Goal: Navigation & Orientation: Find specific page/section

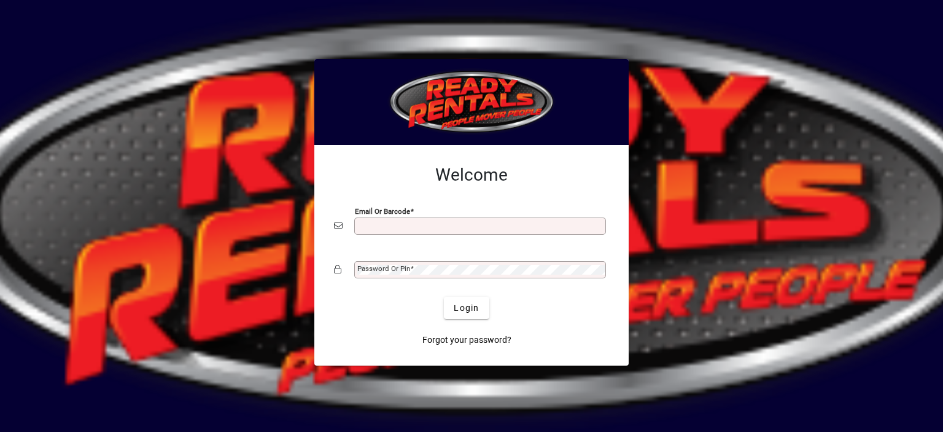
click at [377, 224] on input "Email or Barcode" at bounding box center [481, 226] width 248 height 10
type input "**********"
click at [379, 266] on mat-label "Password or Pin" at bounding box center [383, 268] width 53 height 9
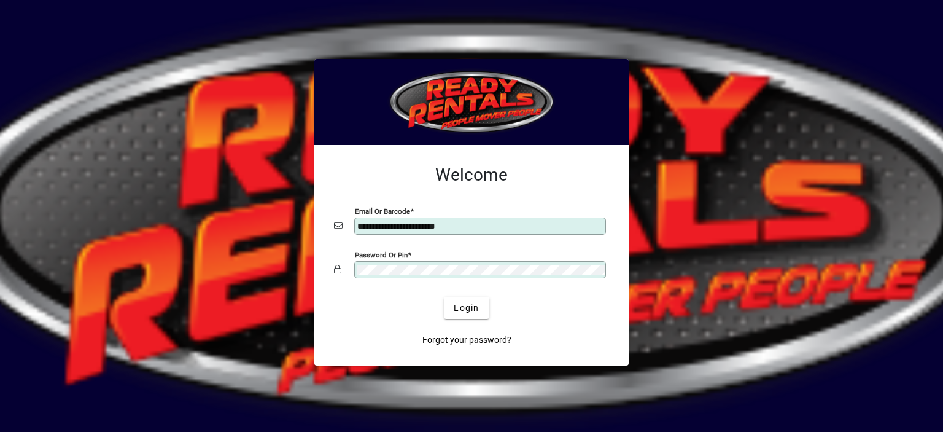
click at [444, 297] on button "Login" at bounding box center [466, 308] width 45 height 22
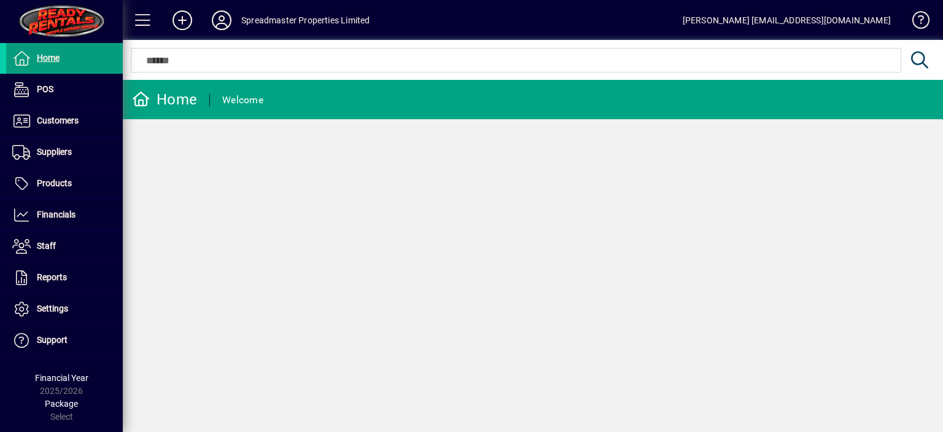
click at [639, 271] on div "Home Welcome" at bounding box center [533, 256] width 820 height 352
click at [218, 27] on icon at bounding box center [221, 20] width 25 height 20
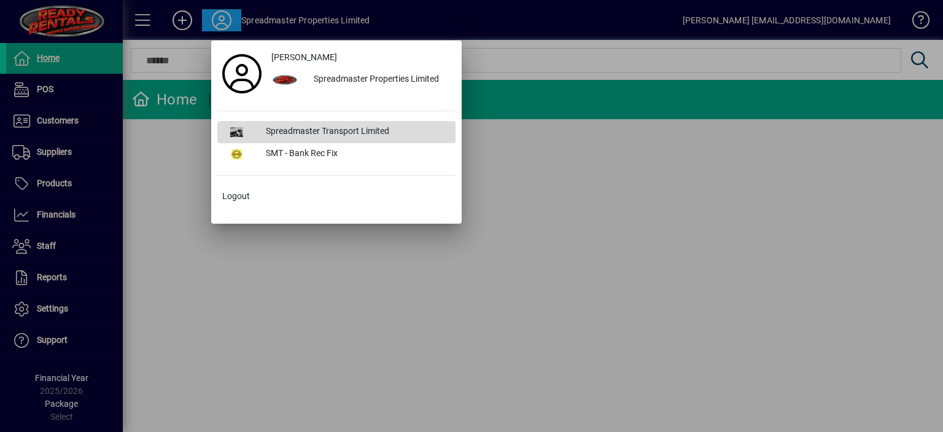
click at [283, 130] on div "Spreadmaster Transport Limited" at bounding box center [356, 132] width 200 height 22
